Goal: Obtain resource: Download file/media

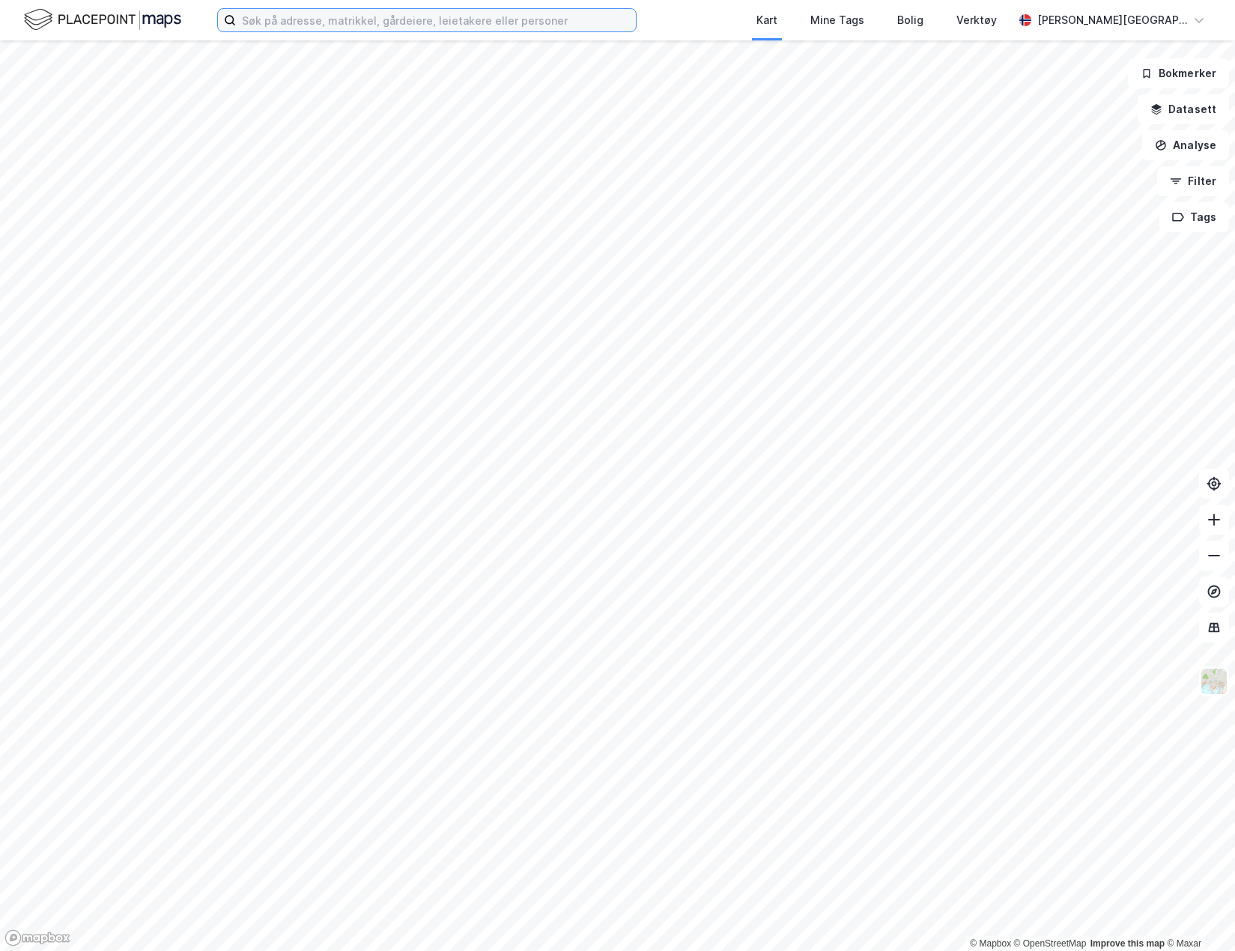
click at [391, 27] on input at bounding box center [436, 20] width 400 height 22
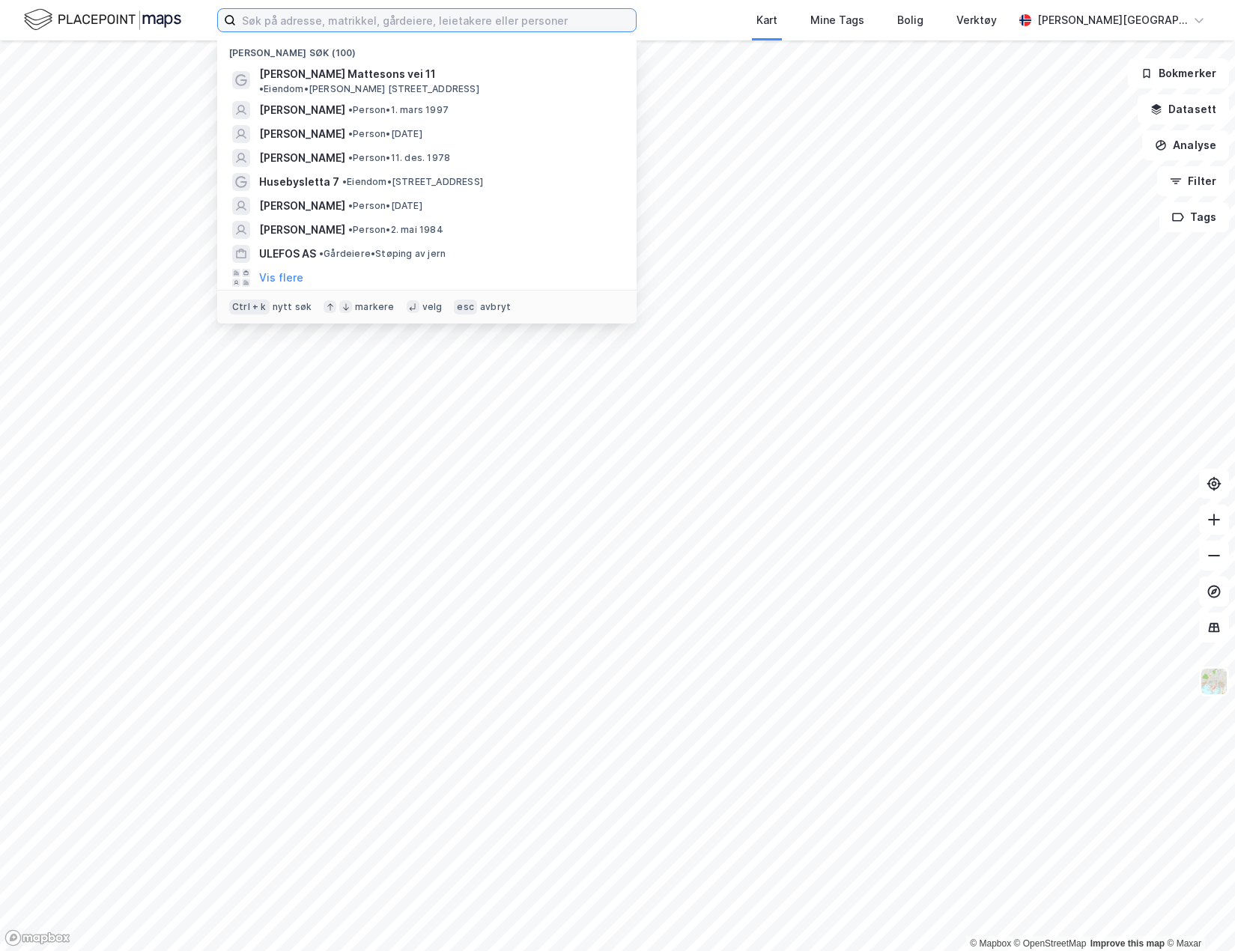
click at [386, 22] on input at bounding box center [436, 20] width 400 height 22
click at [335, 21] on input at bounding box center [436, 20] width 400 height 22
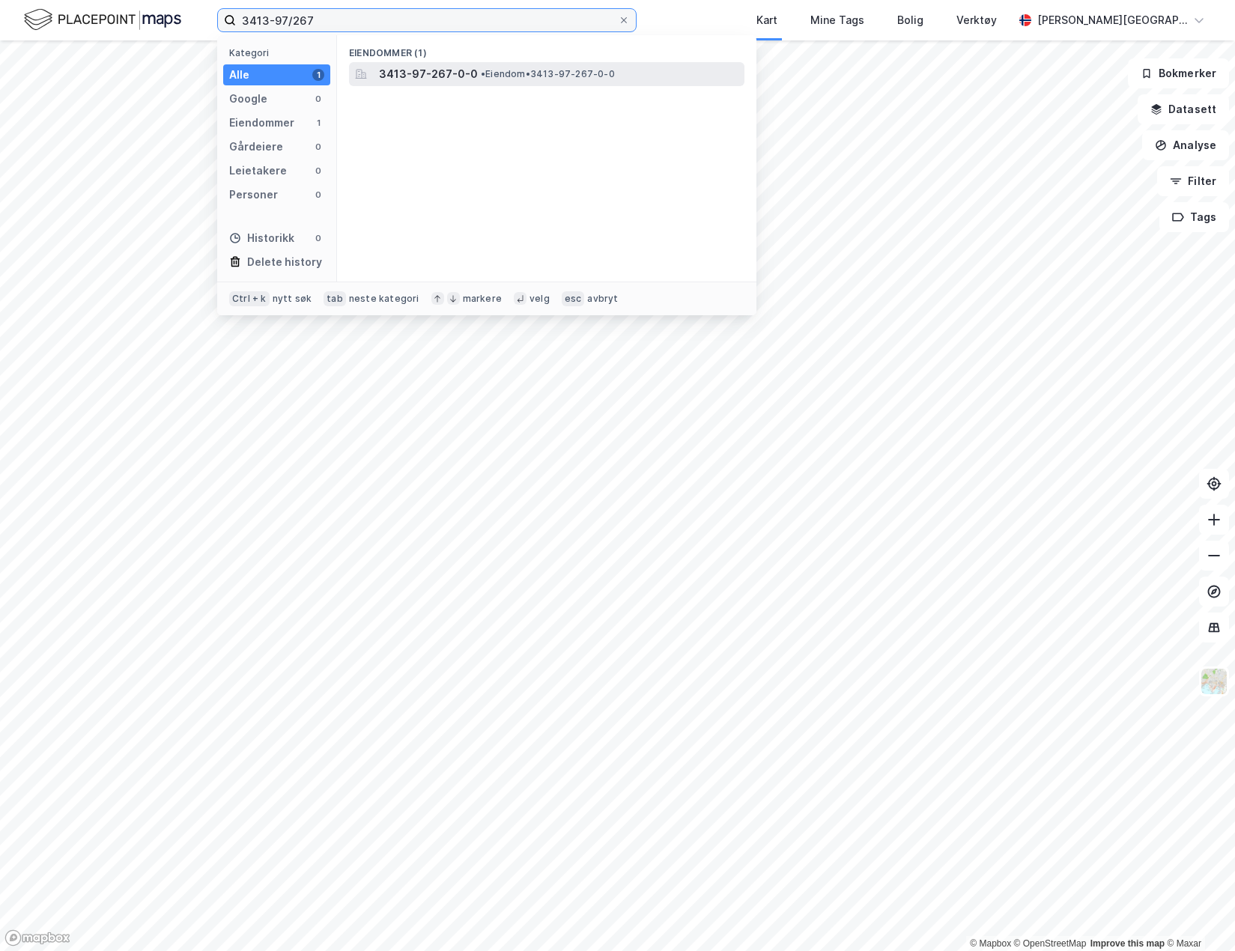
type input "3413-97/267"
click at [529, 73] on span "• Eiendom • 3413-97-267-0-0" at bounding box center [548, 74] width 134 height 12
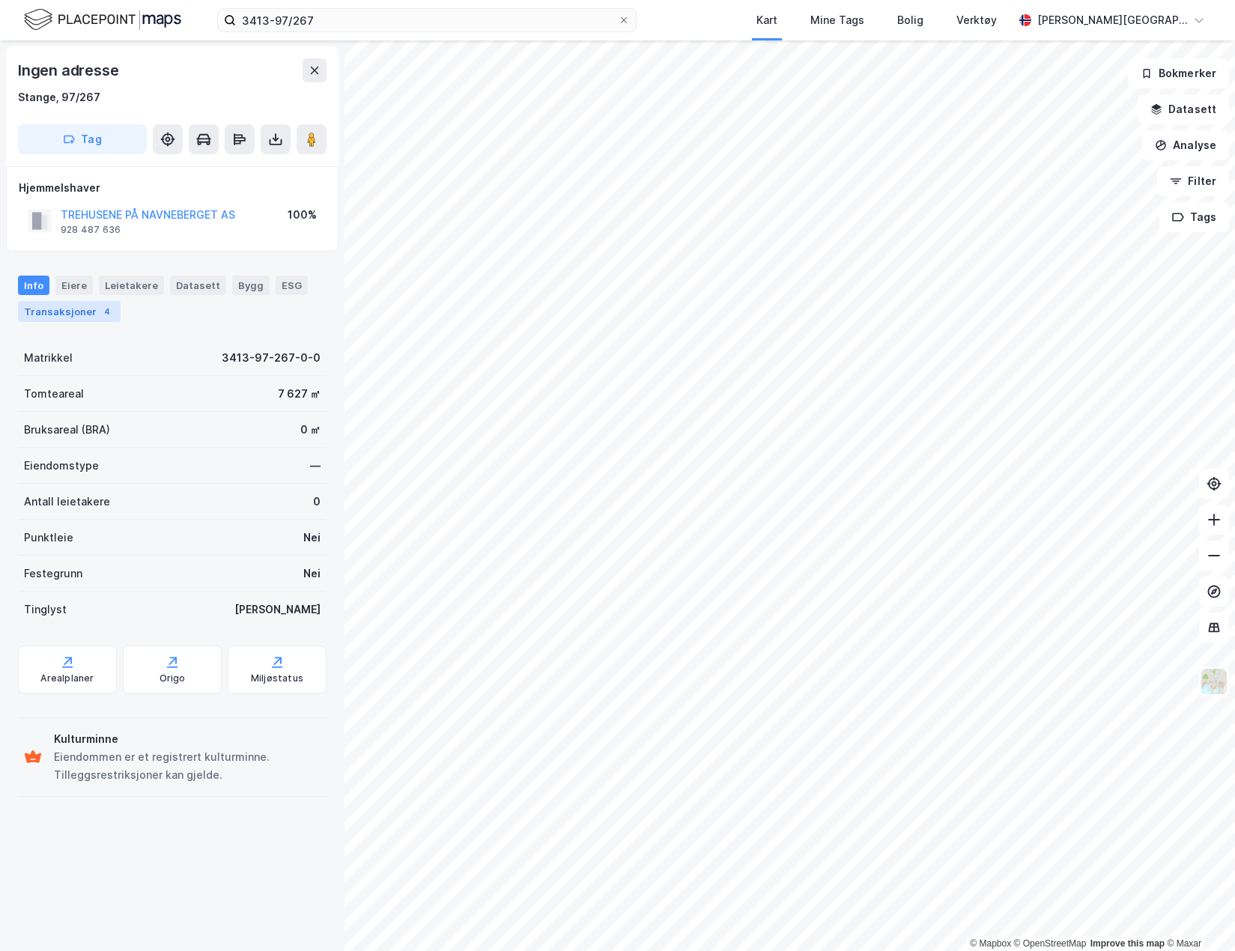
click at [67, 313] on div "Transaksjoner 4" at bounding box center [69, 311] width 103 height 21
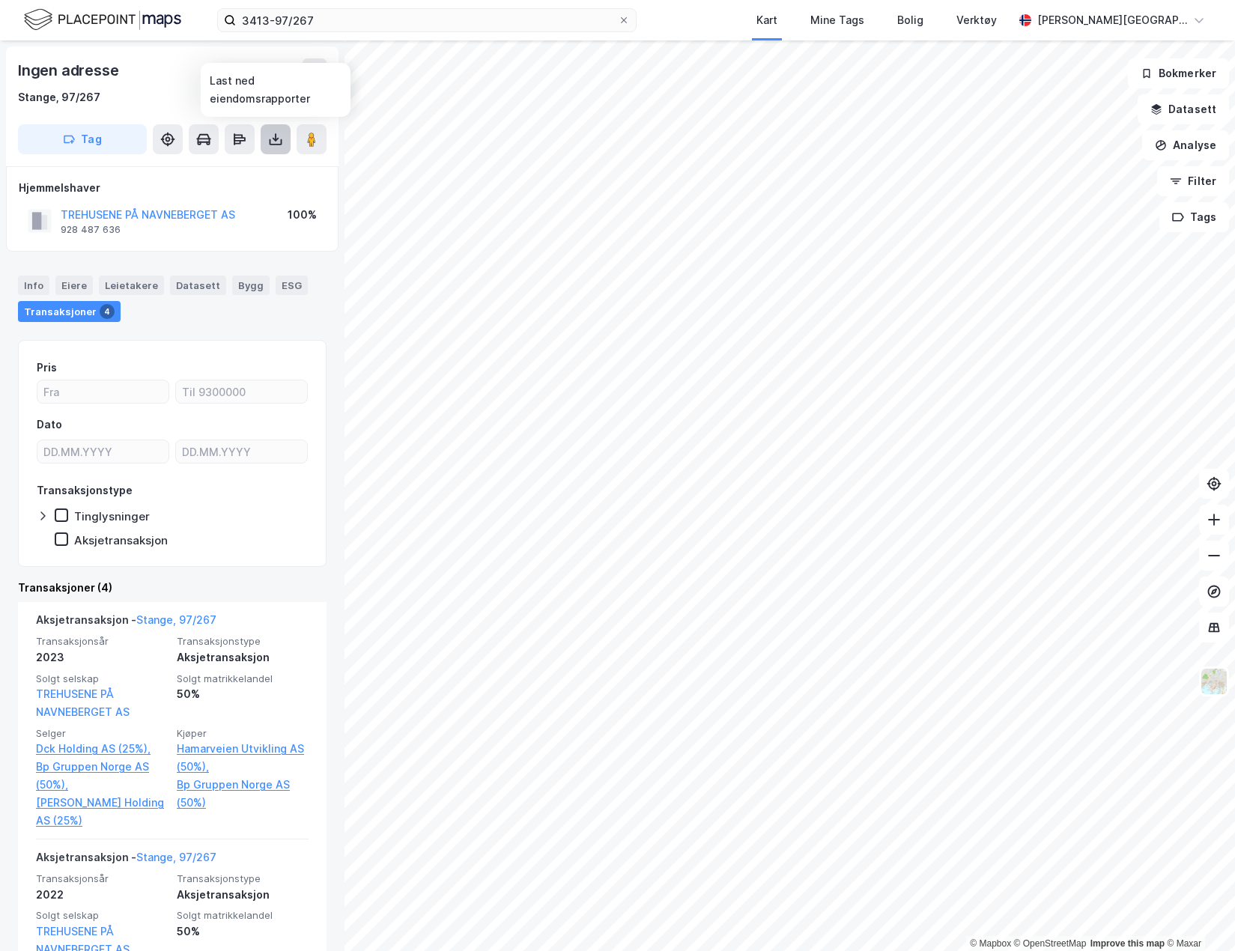
click at [279, 141] on icon at bounding box center [275, 139] width 15 height 15
click at [222, 171] on div "Last ned grunnbok" at bounding box center [201, 169] width 87 height 12
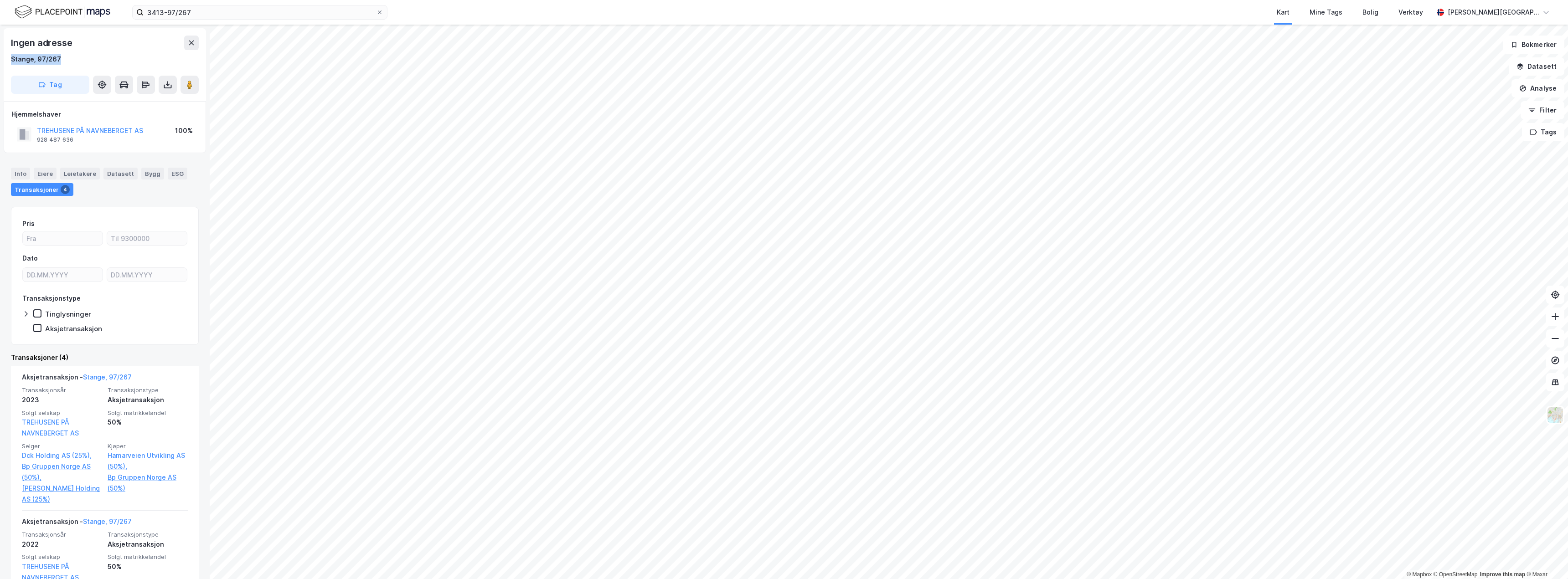
drag, startPoint x: 63, startPoint y: 60, endPoint x: 10, endPoint y: 61, distance: 53.0
click at [10, 61] on div "Ingen adresse Stange, 97/267 Tag" at bounding box center [105, 64] width 202 height 73
copy div "Stange, 97/267"
